Goal: Find specific page/section

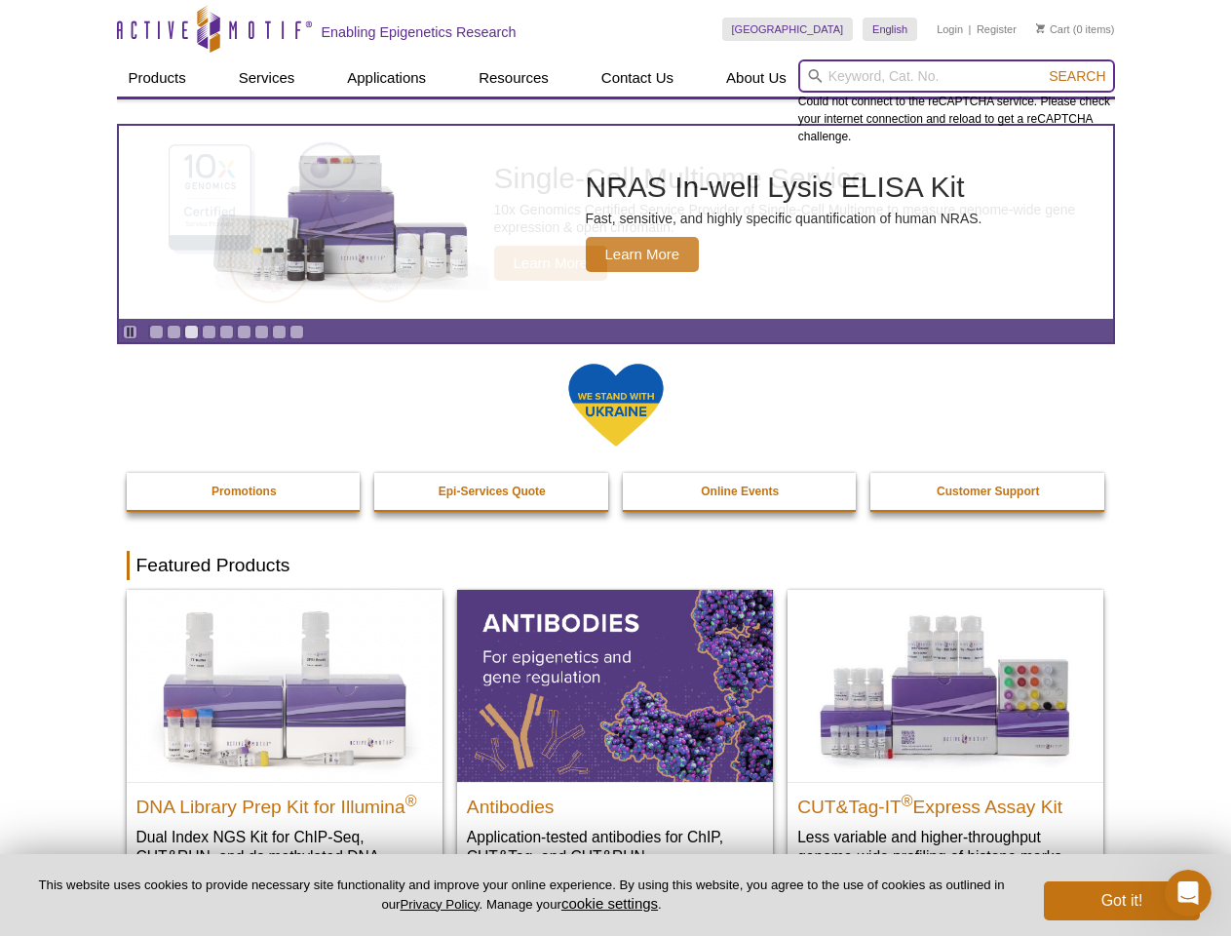
click at [956, 76] on input "search" at bounding box center [956, 75] width 317 height 33
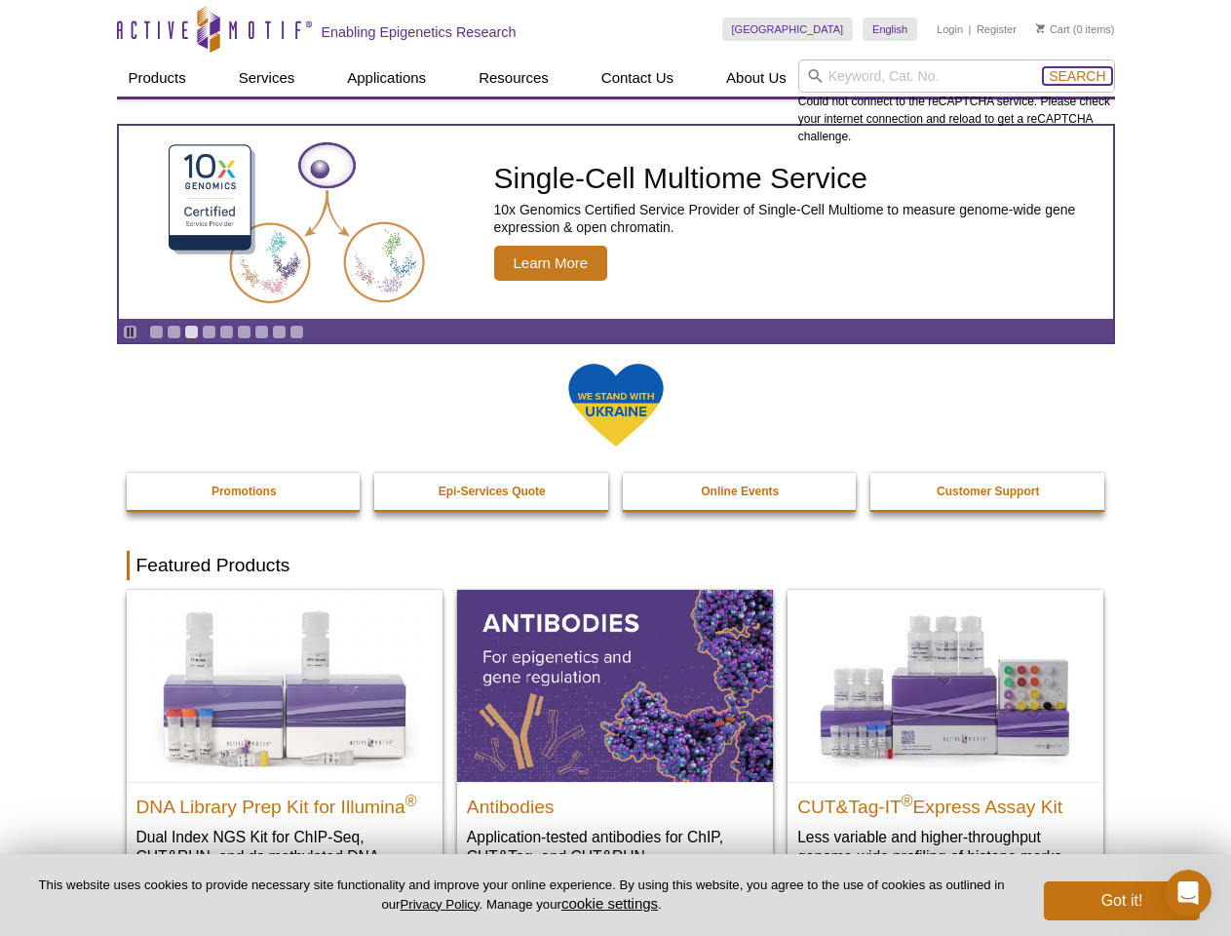
click at [1077, 76] on span "Search" at bounding box center [1077, 76] width 57 height 16
click at [130, 331] on icon "Pause" at bounding box center [130, 332] width 13 height 13
click at [156, 331] on link "Go to slide 1" at bounding box center [156, 332] width 15 height 15
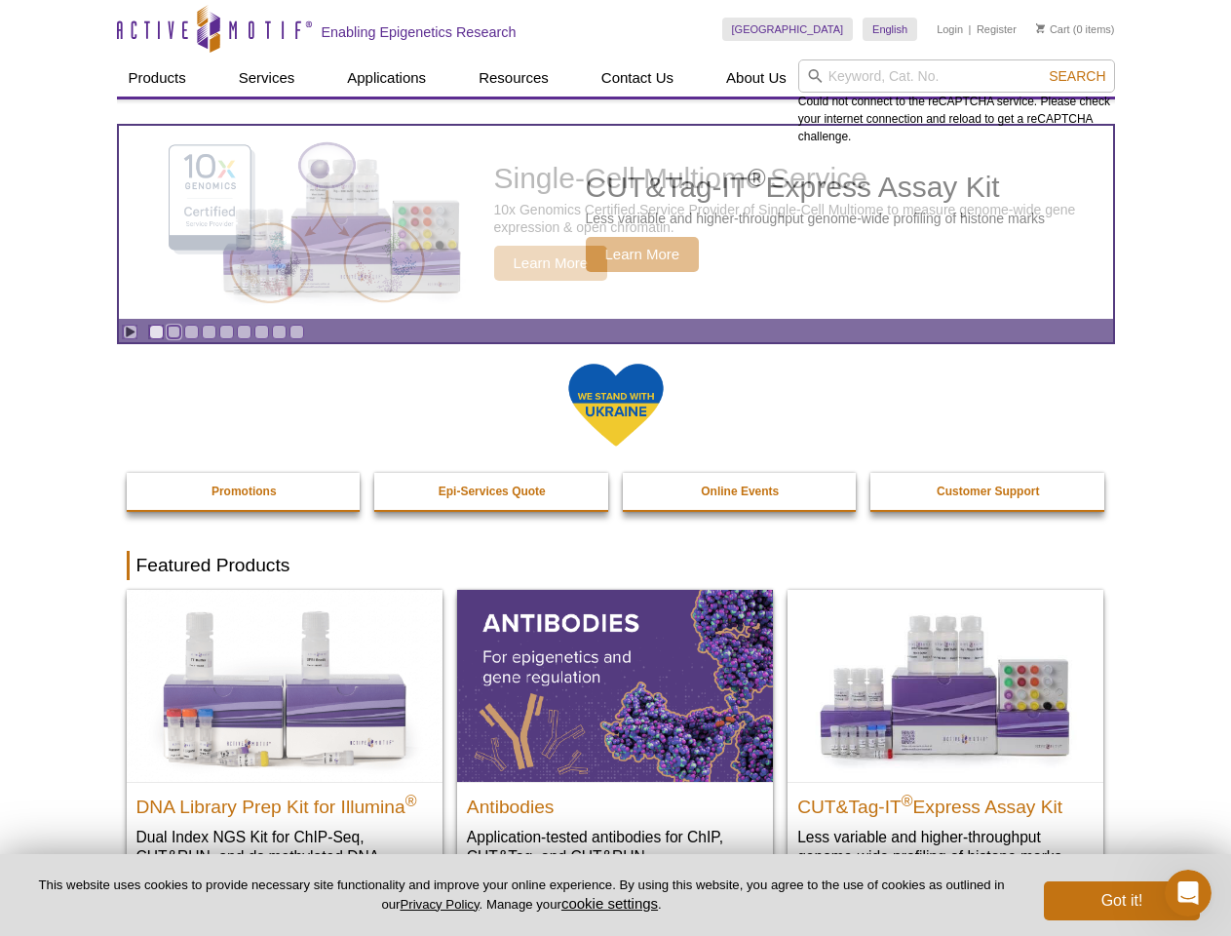
click at [174, 331] on link "Go to slide 2" at bounding box center [174, 332] width 15 height 15
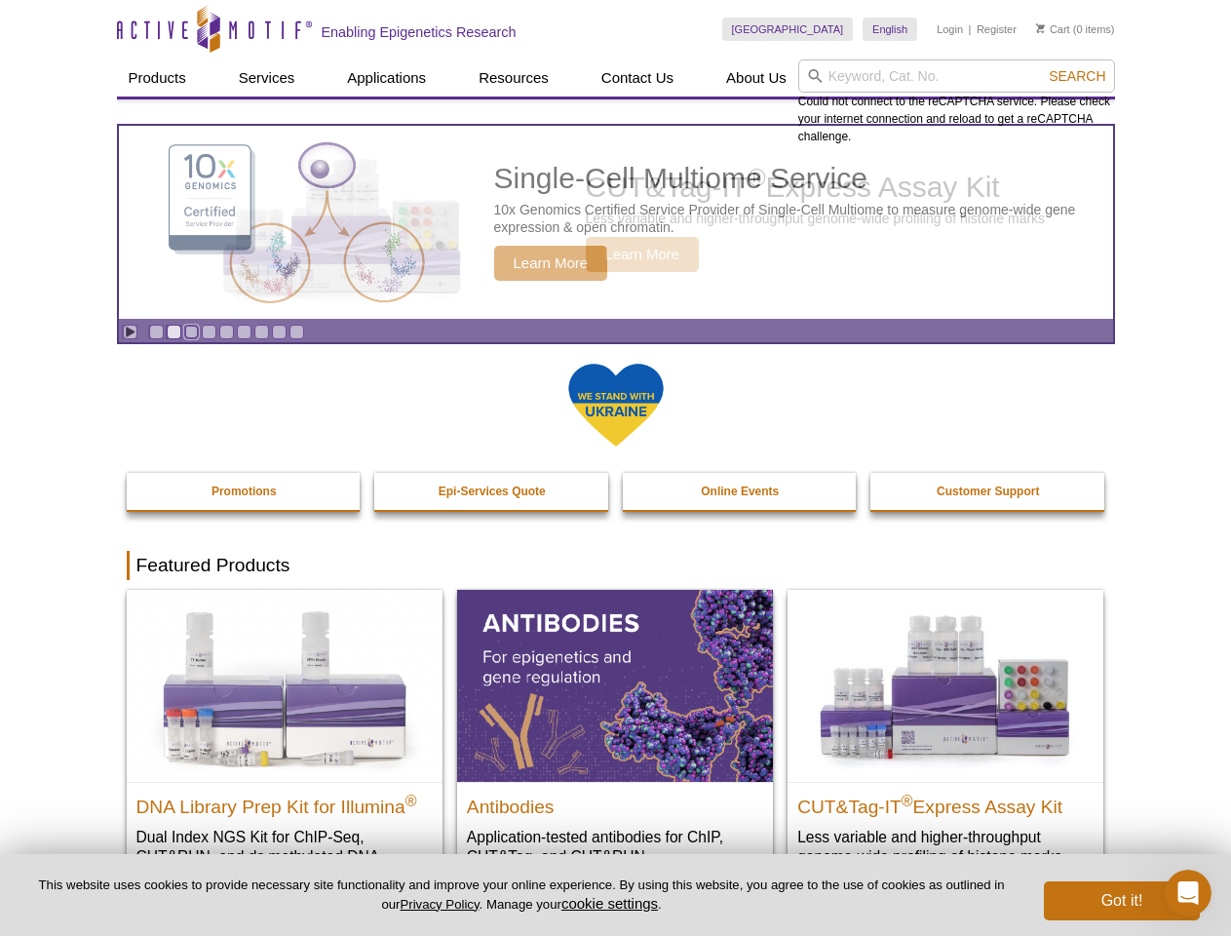
click at [191, 331] on link "Go to slide 3" at bounding box center [191, 332] width 15 height 15
click at [209, 331] on link "Go to slide 4" at bounding box center [209, 332] width 15 height 15
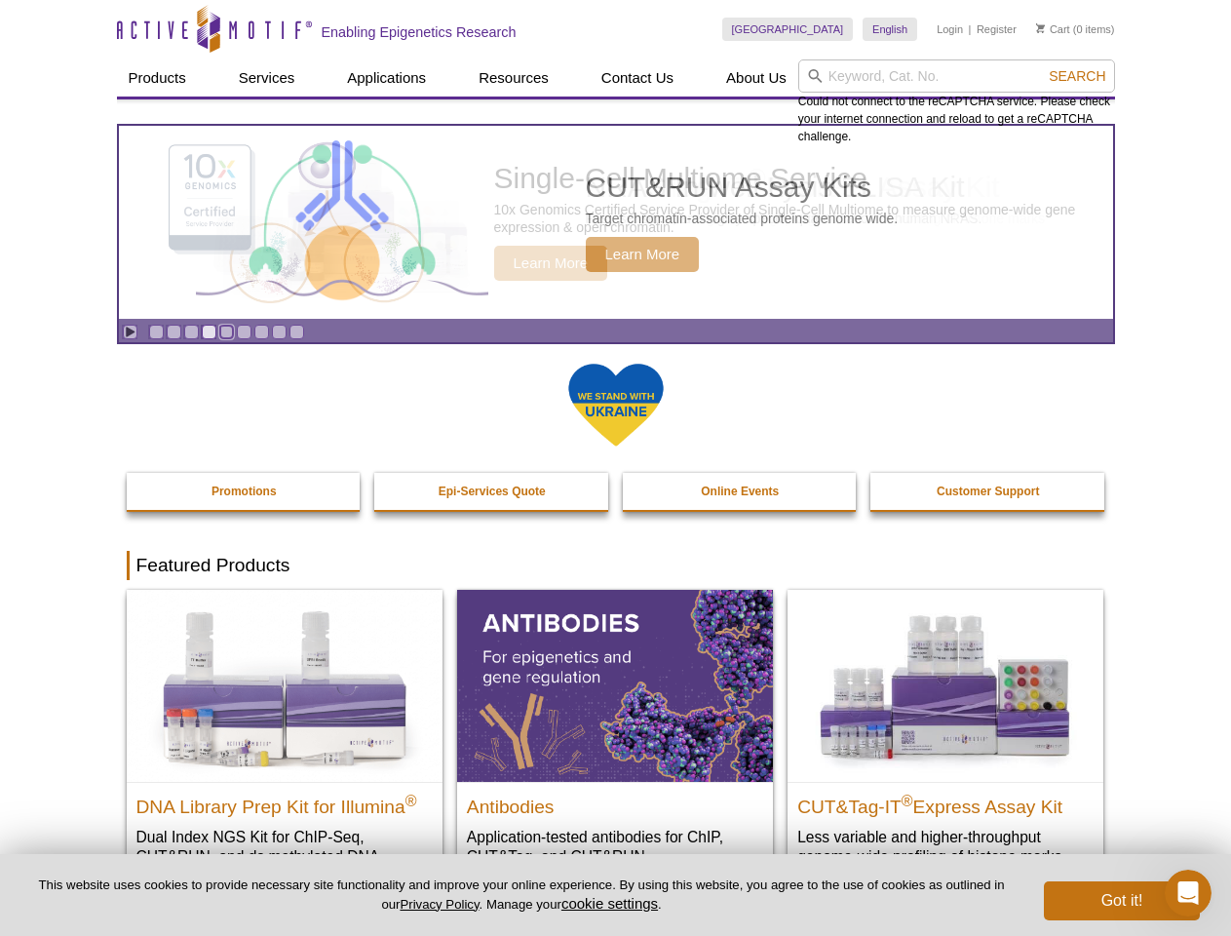
click at [226, 331] on link "Go to slide 5" at bounding box center [226, 332] width 15 height 15
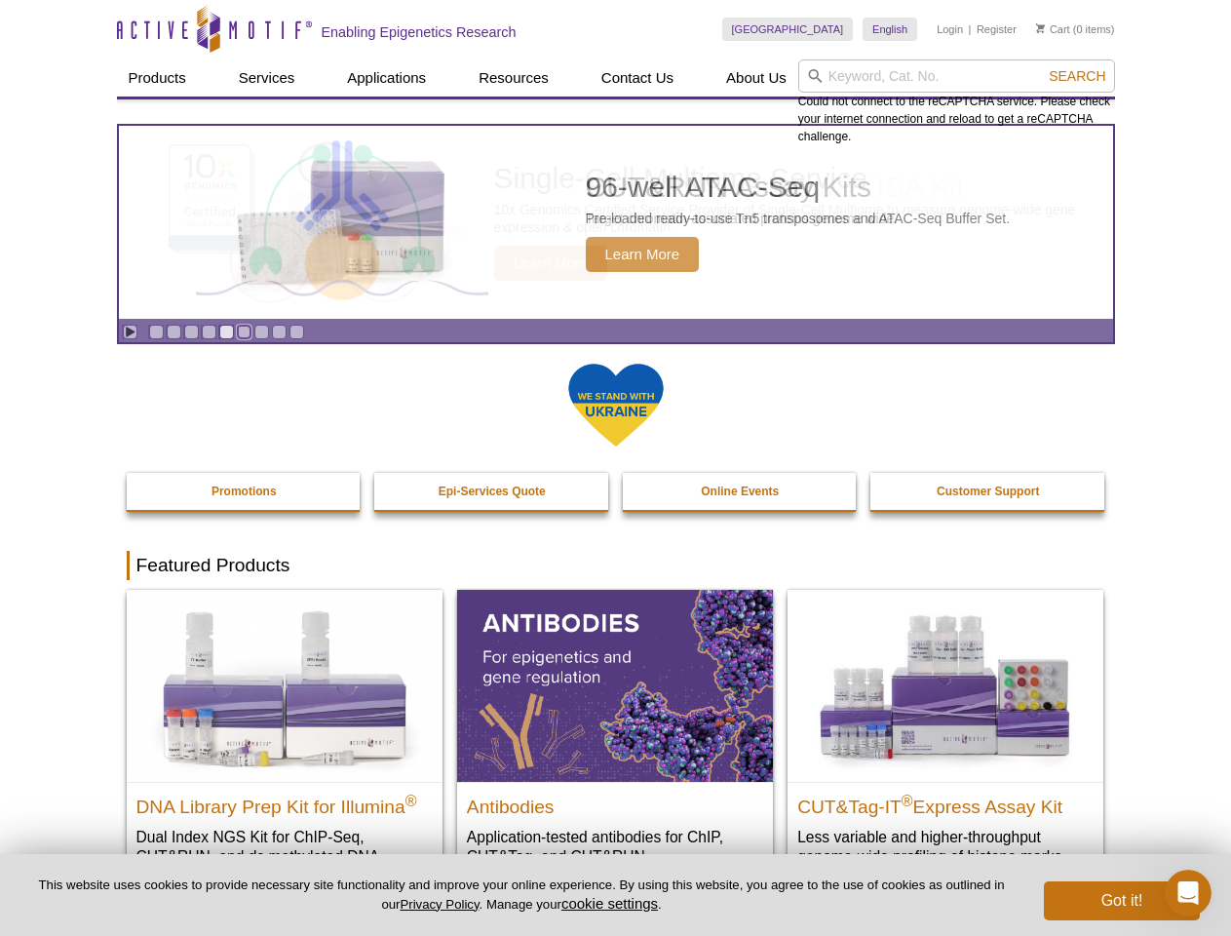
click at [244, 331] on link "Go to slide 6" at bounding box center [244, 332] width 15 height 15
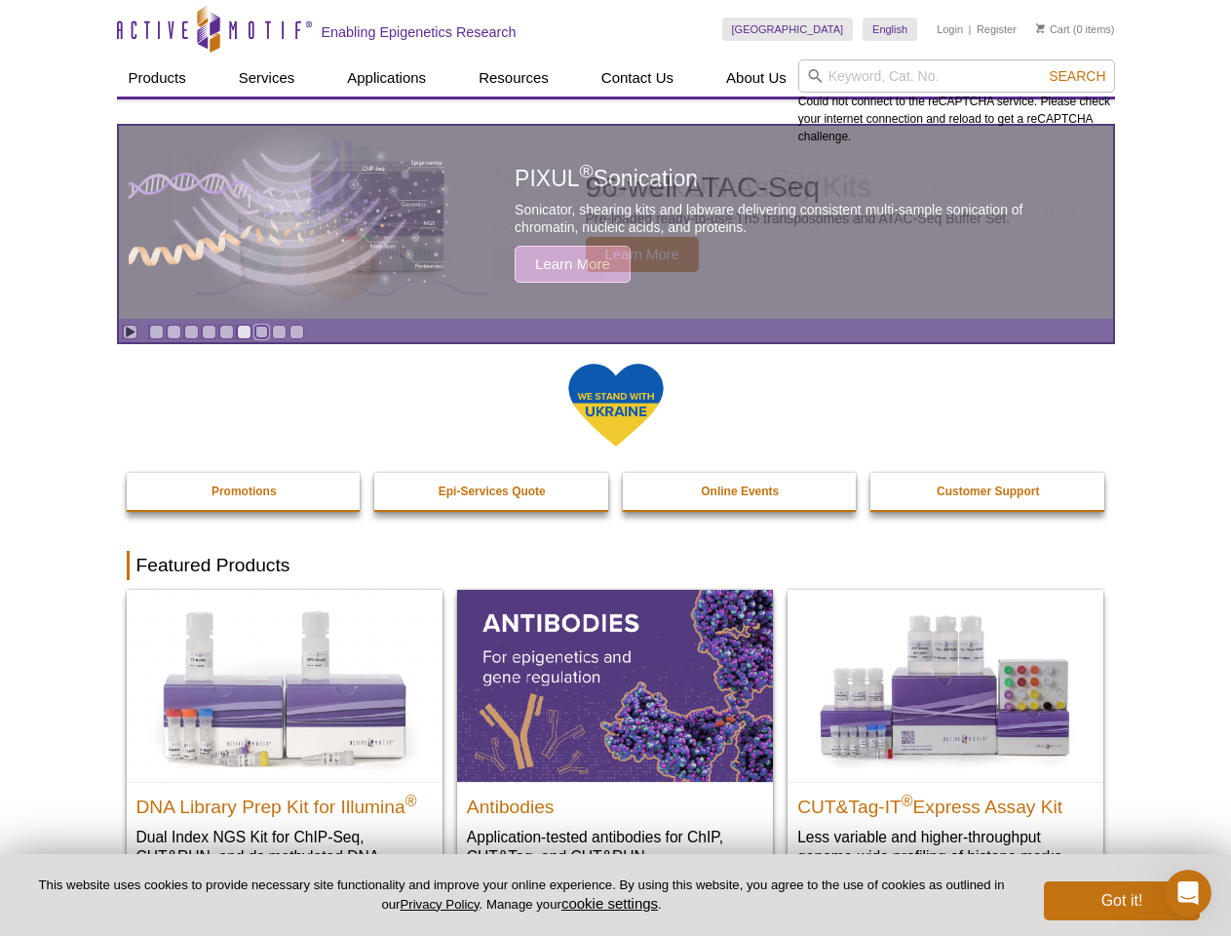
click at [261, 331] on link "Go to slide 7" at bounding box center [261, 332] width 15 height 15
click at [1077, 76] on span "Search" at bounding box center [1077, 76] width 57 height 16
